Goal: Information Seeking & Learning: Learn about a topic

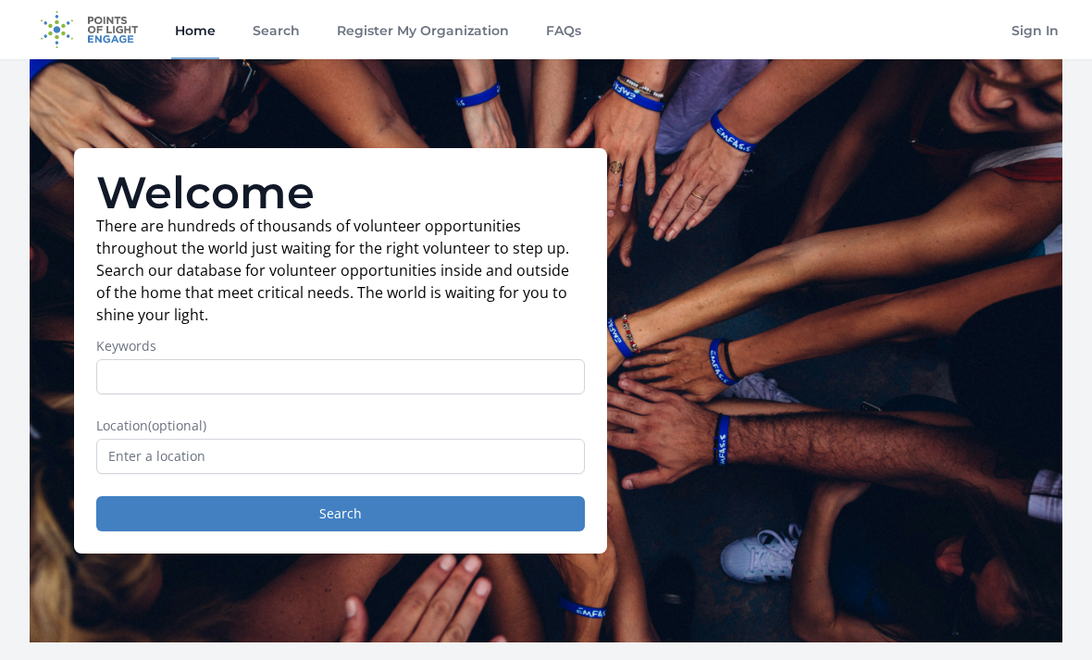
click at [275, 29] on link "Search" at bounding box center [276, 29] width 55 height 59
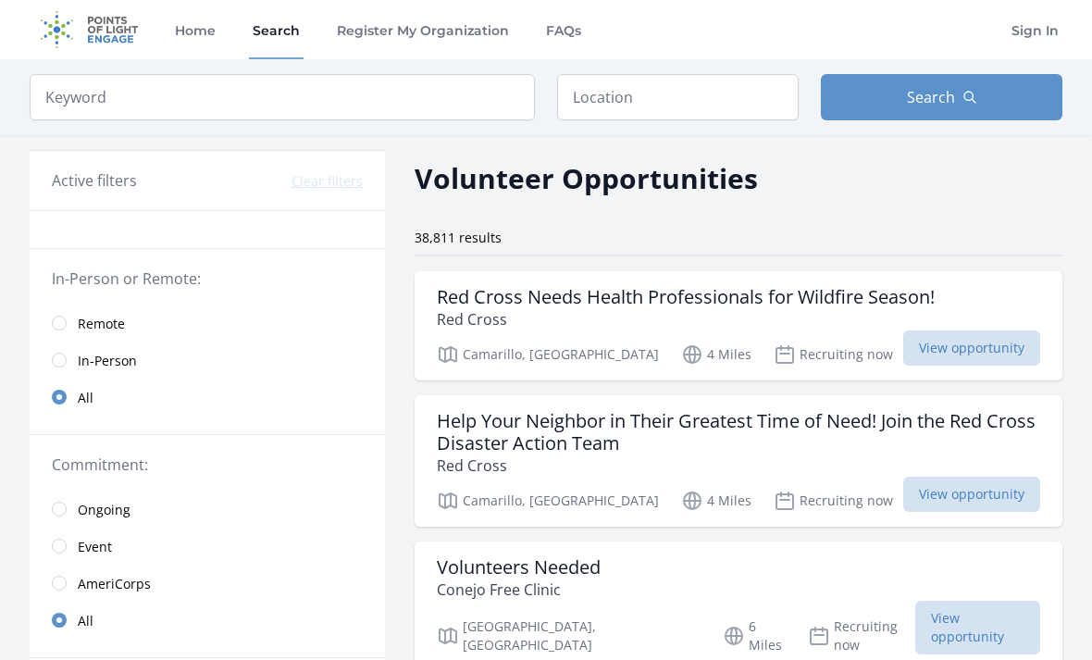
click at [105, 330] on span "Remote" at bounding box center [101, 324] width 47 height 19
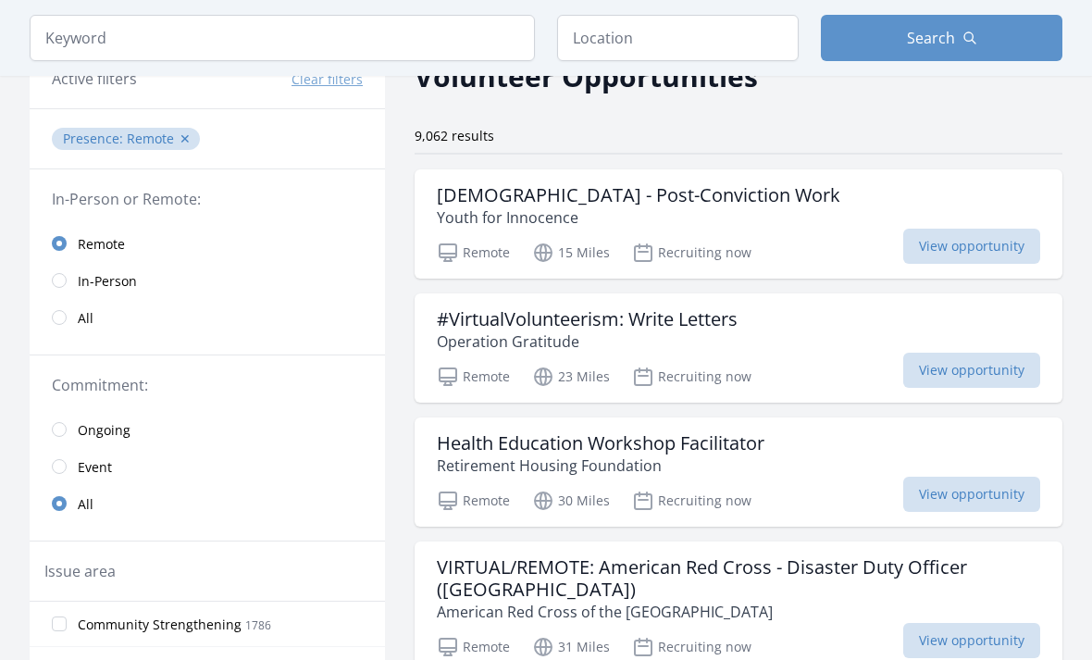
scroll to position [108, 0]
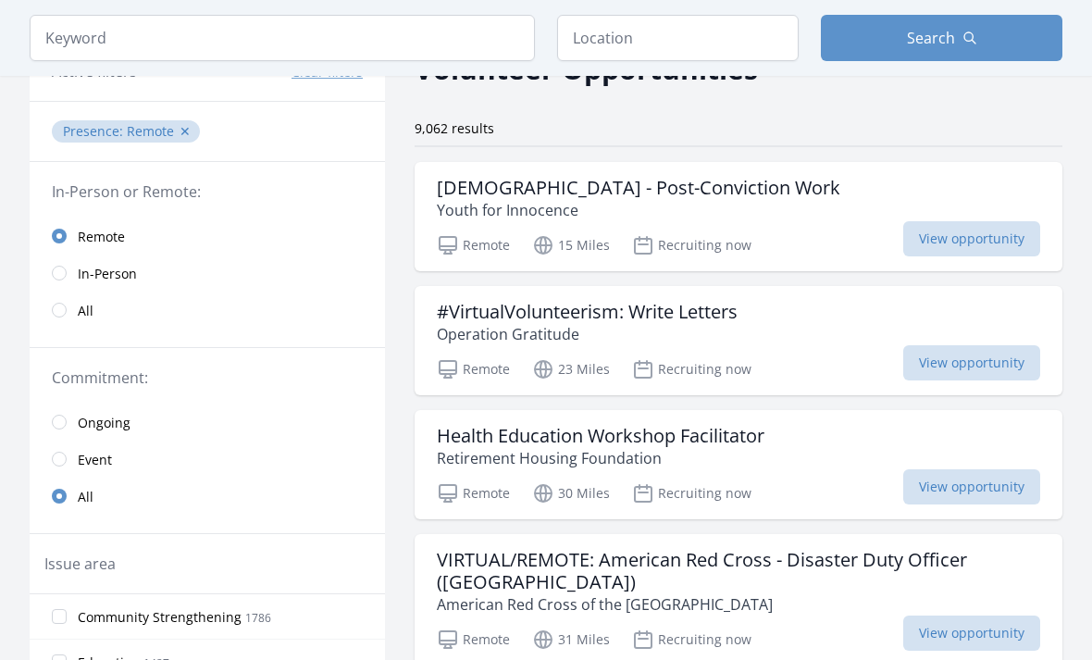
click at [136, 420] on link "Ongoing" at bounding box center [207, 422] width 355 height 37
click at [118, 434] on link "Ongoing" at bounding box center [207, 422] width 355 height 37
click at [49, 500] on link "All" at bounding box center [207, 496] width 355 height 37
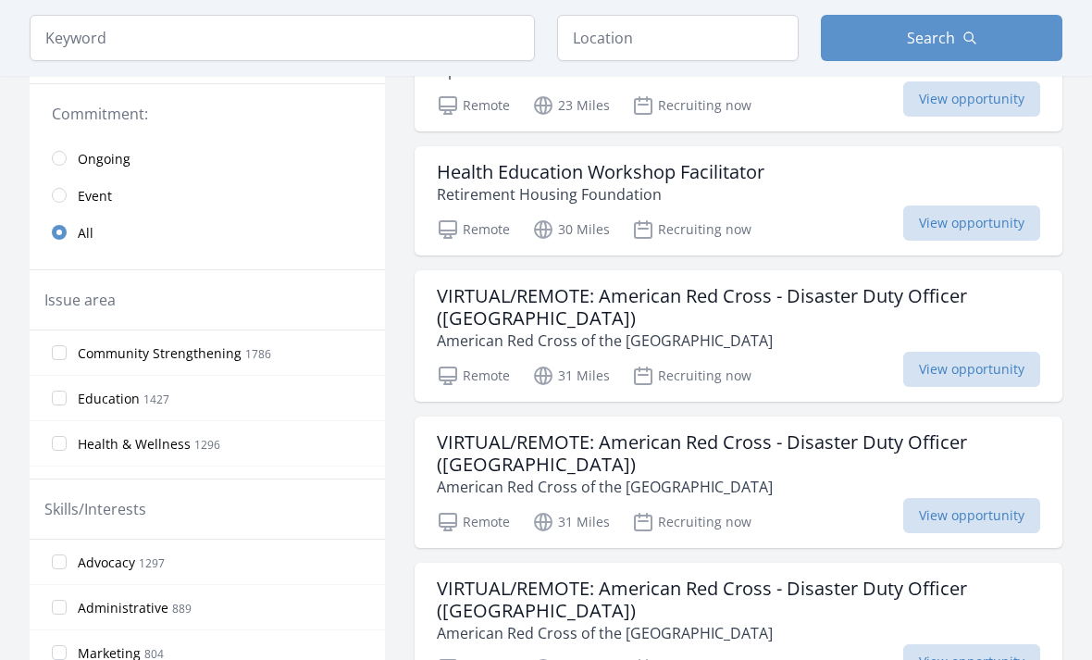
scroll to position [357, 0]
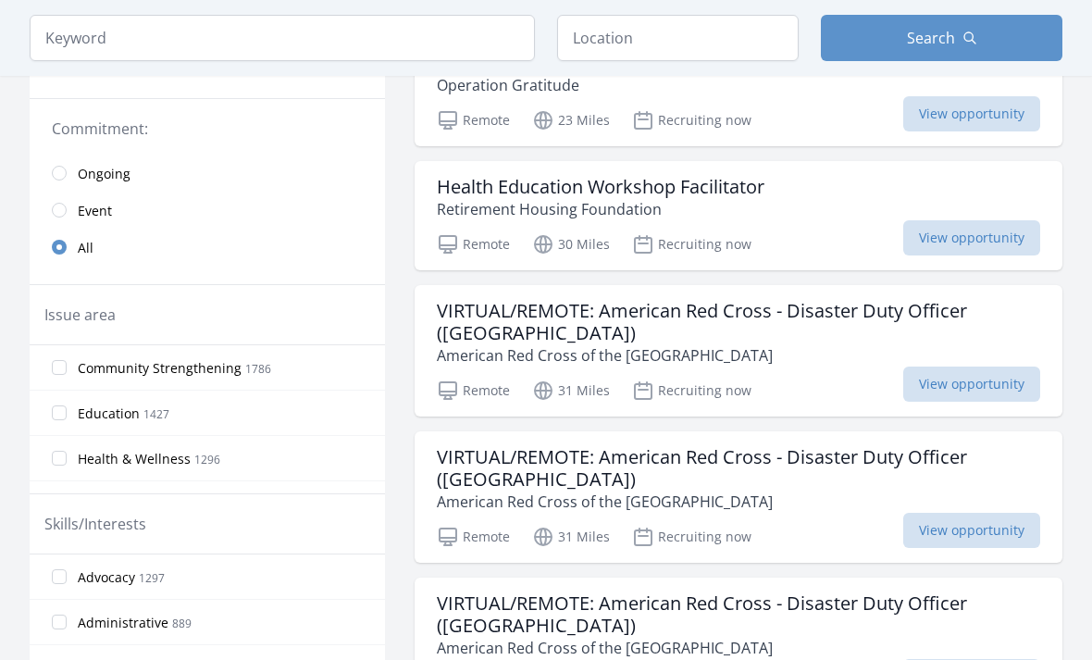
click at [976, 44] on icon "button" at bounding box center [970, 38] width 15 height 15
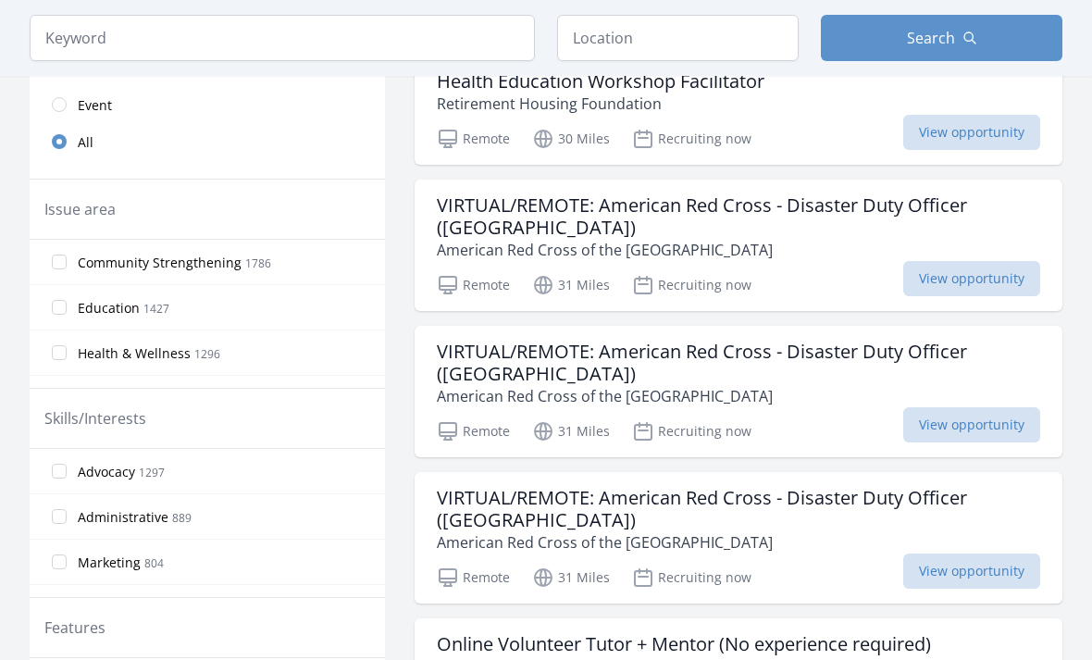
scroll to position [438, 0]
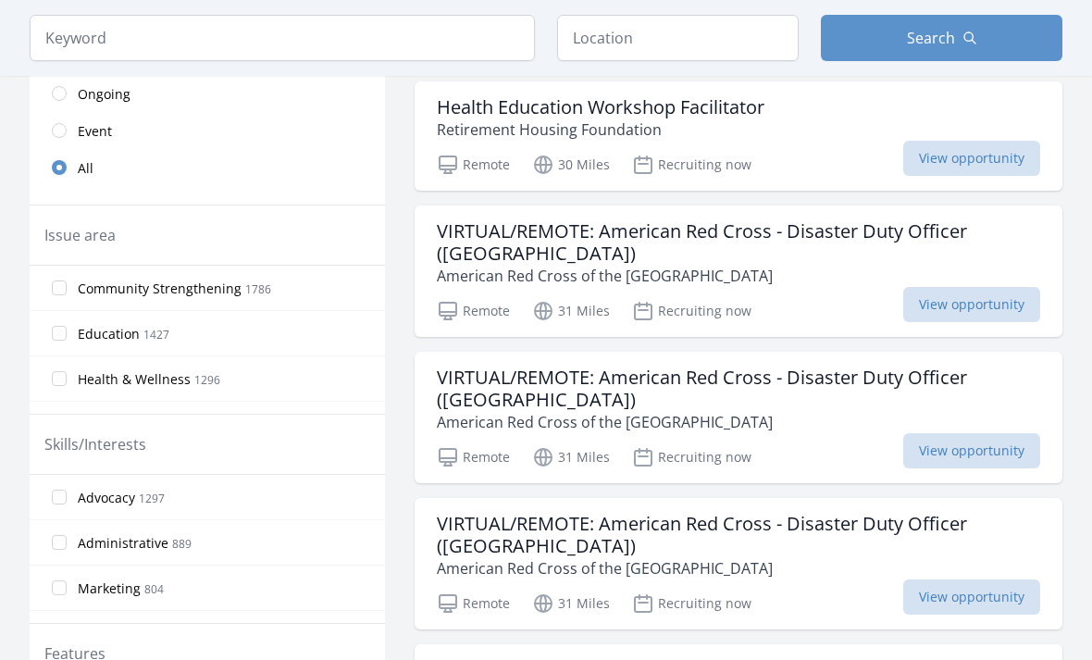
click at [977, 315] on span "View opportunity" at bounding box center [971, 304] width 137 height 35
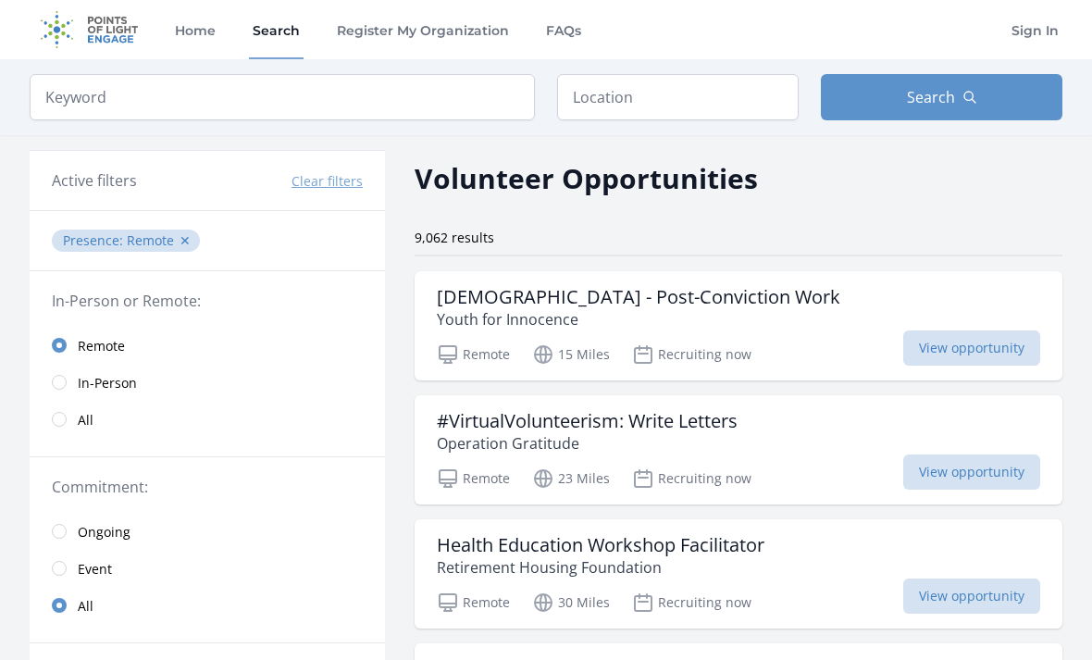
scroll to position [498, 0]
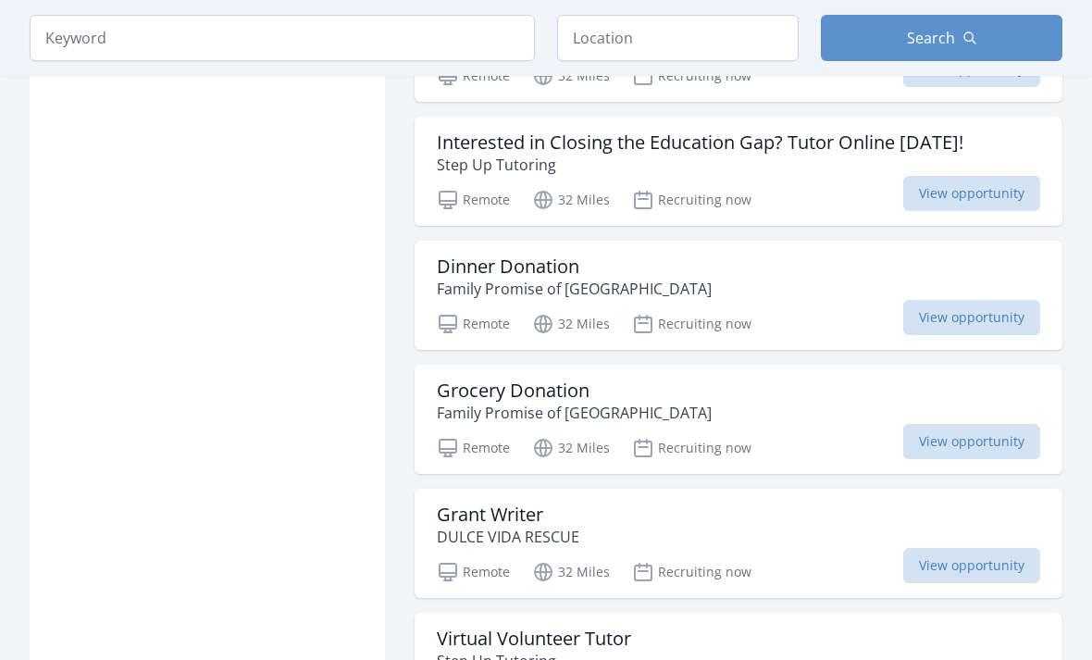
scroll to position [2587, 0]
click at [1021, 300] on span "View opportunity" at bounding box center [971, 317] width 137 height 35
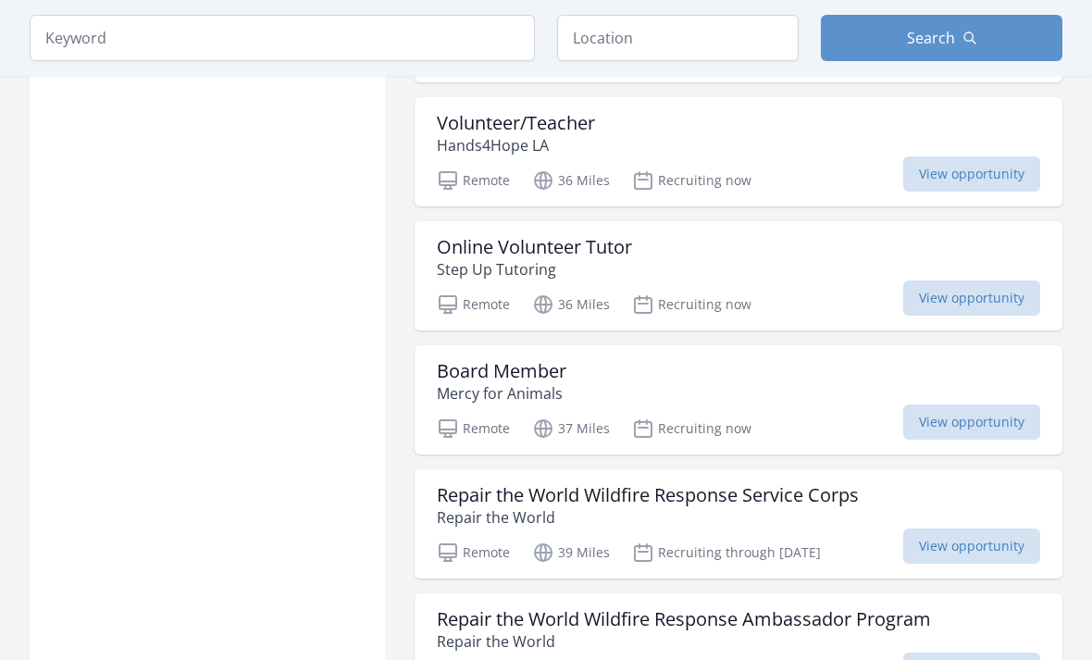
scroll to position [4095, 0]
click at [995, 414] on span "View opportunity" at bounding box center [971, 421] width 137 height 35
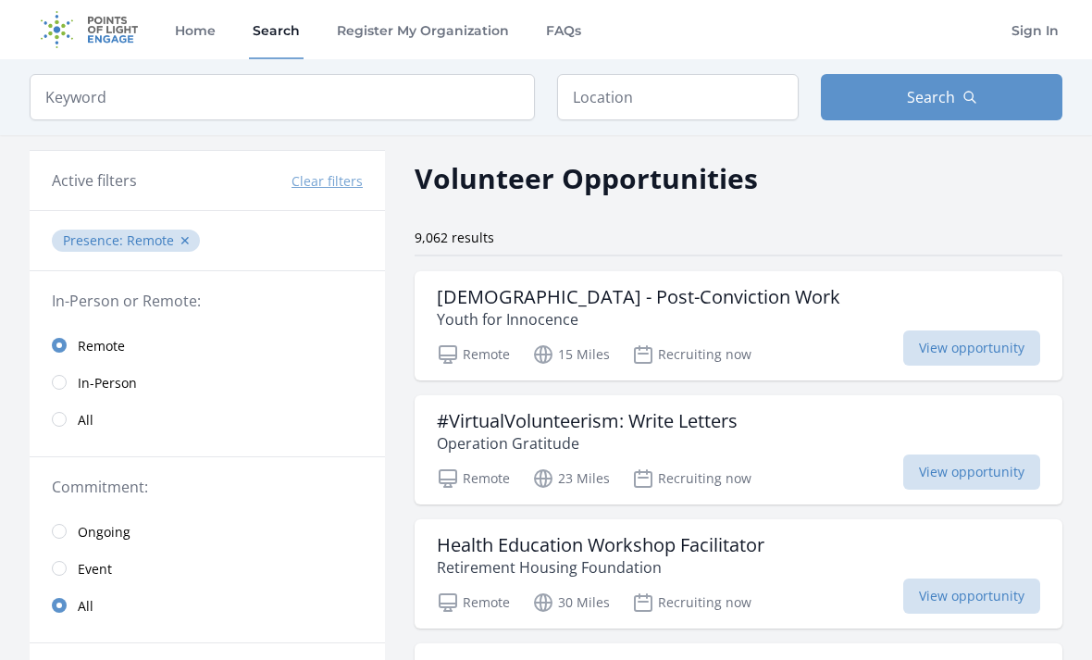
scroll to position [4155, 0]
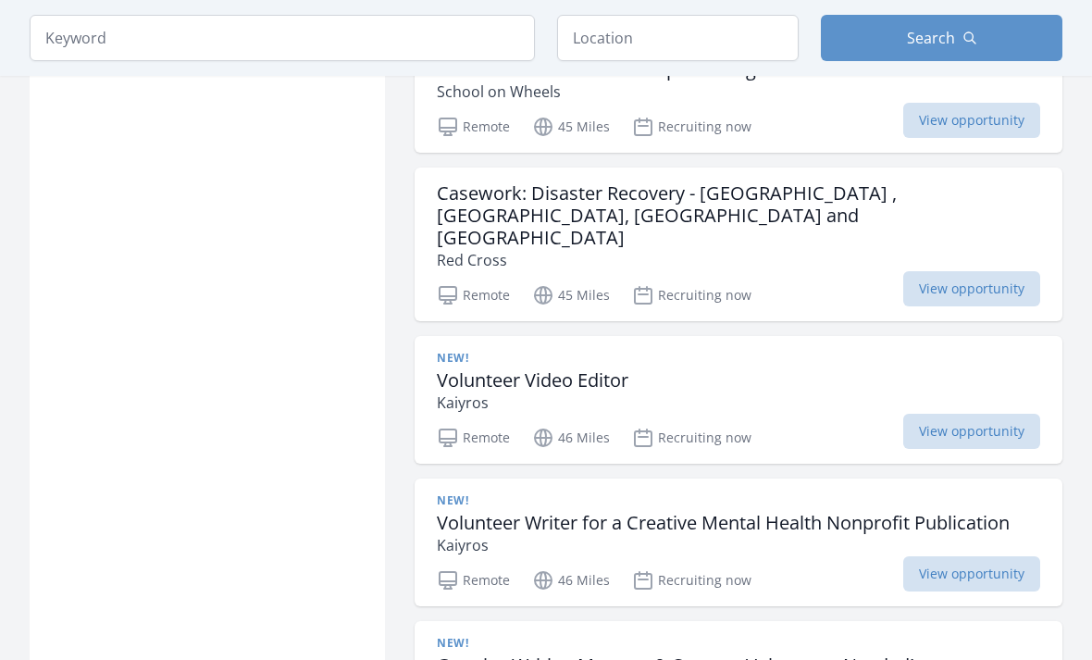
scroll to position [8935, 0]
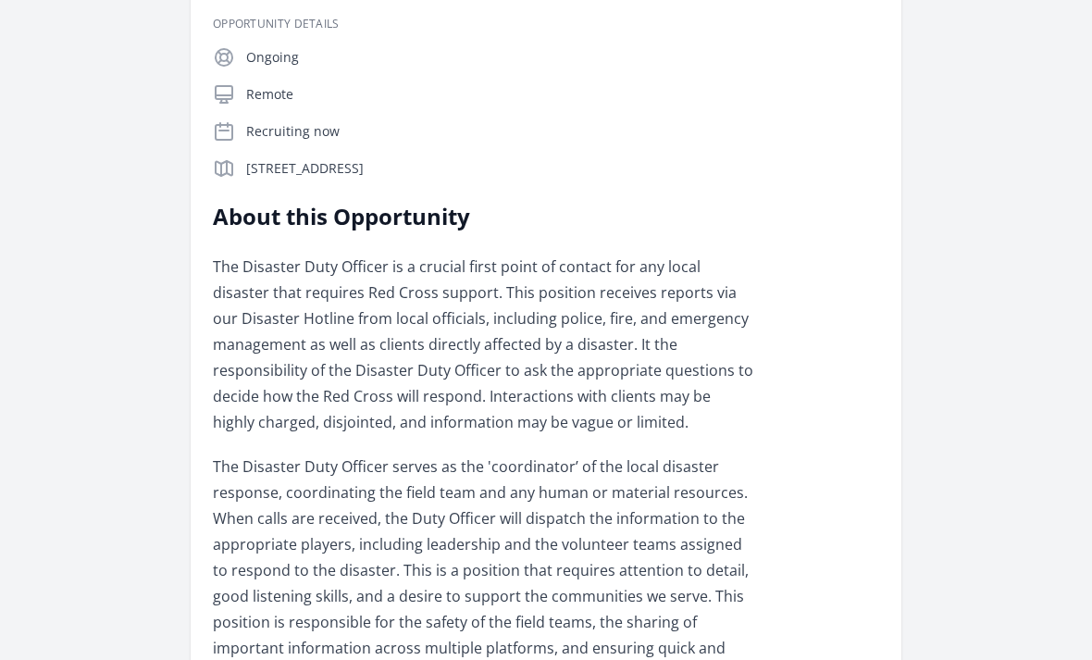
scroll to position [403, 0]
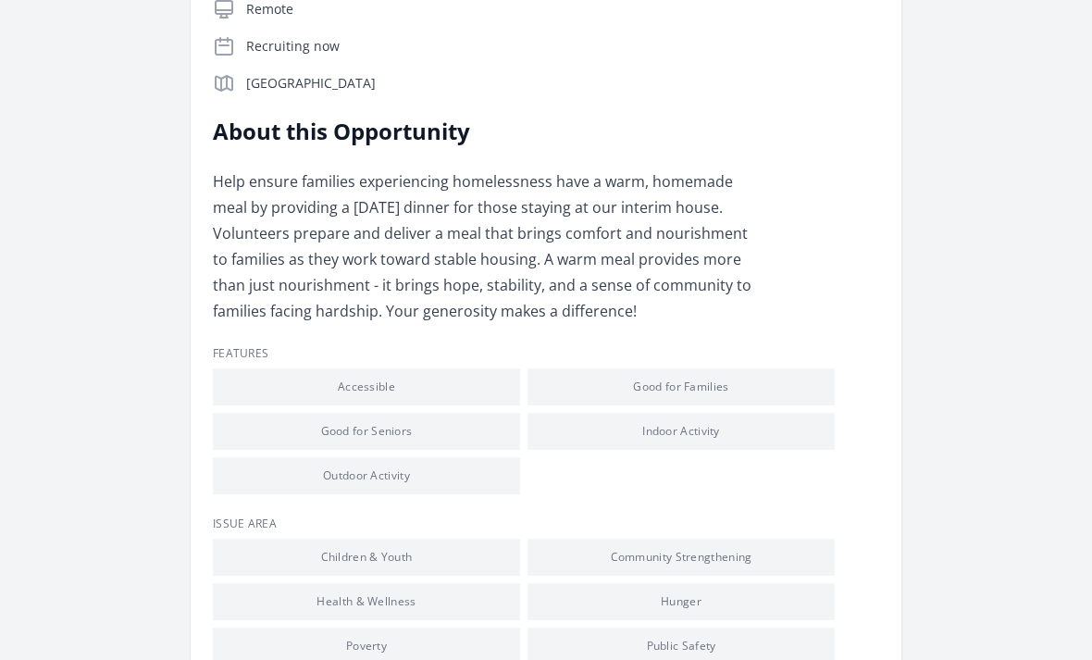
scroll to position [389, 0]
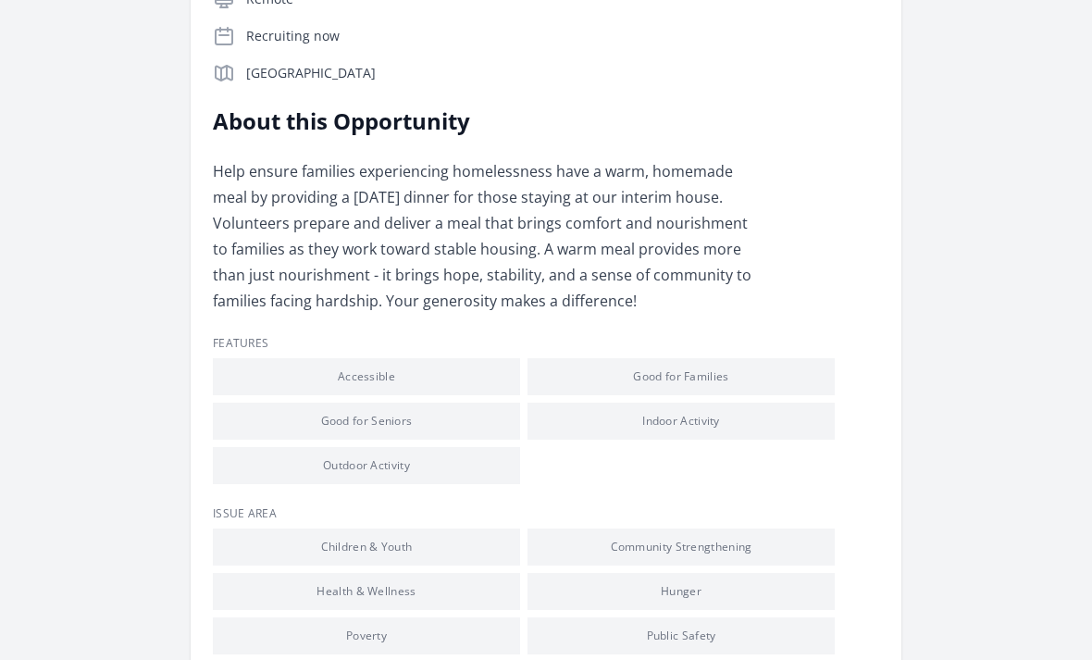
click at [63, 507] on div "Dinner Donation Duration Recruiting now • Location Santa Clarita, CA Express In…" at bounding box center [546, 268] width 1033 height 1196
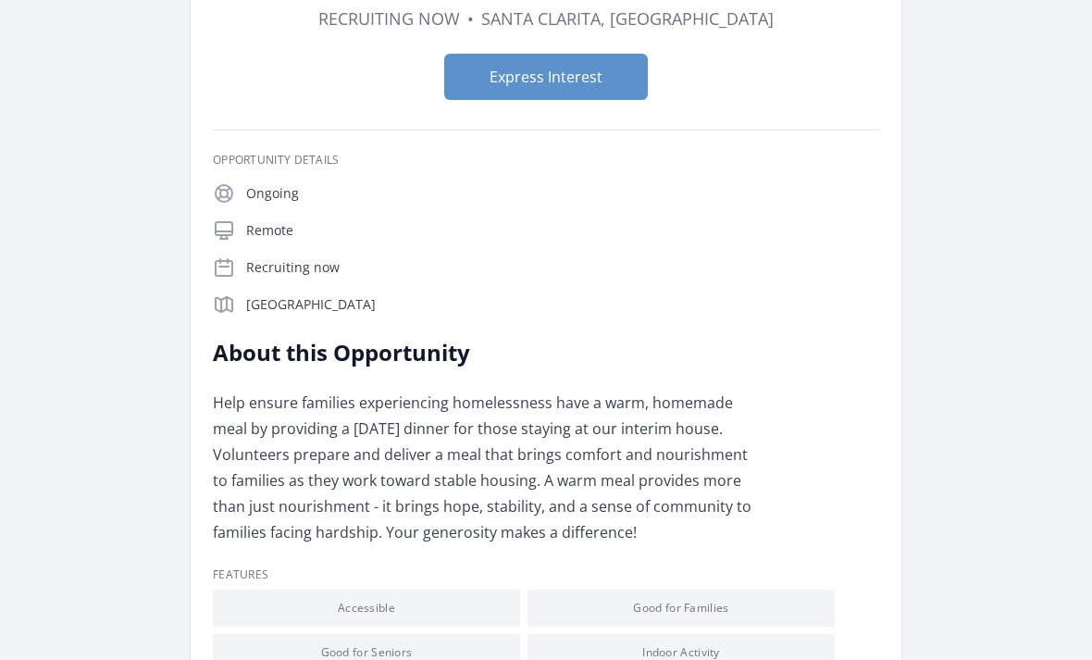
scroll to position [147, 0]
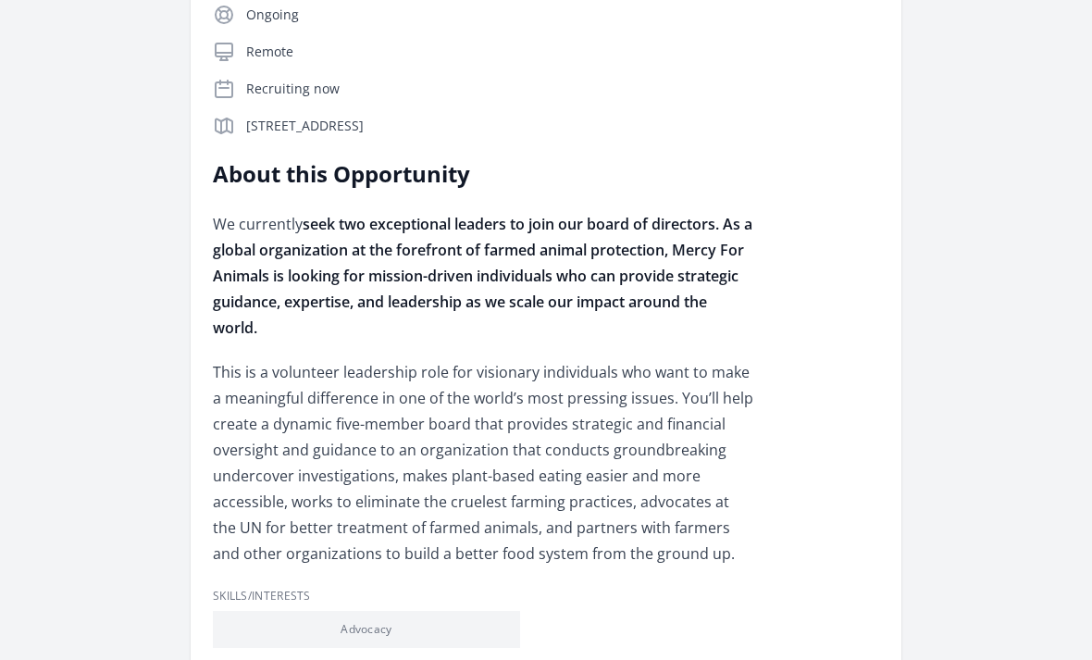
scroll to position [355, 0]
